Goal: Entertainment & Leisure: Consume media (video, audio)

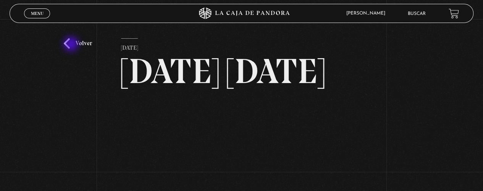
click at [72, 45] on link "Volver" at bounding box center [78, 43] width 28 height 10
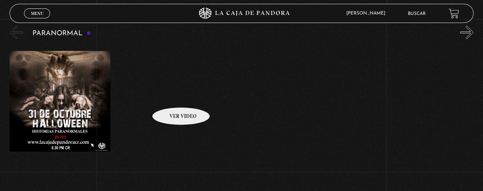
scroll to position [344, 0]
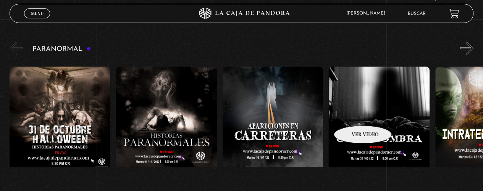
click at [348, 113] on figure at bounding box center [379, 135] width 101 height 138
drag, startPoint x: 209, startPoint y: 190, endPoint x: 264, endPoint y: 189, distance: 54.3
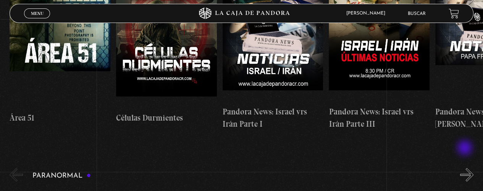
scroll to position [229, 0]
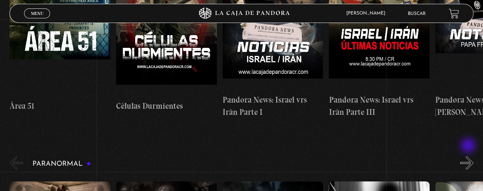
click at [469, 156] on button "»" at bounding box center [466, 162] width 13 height 13
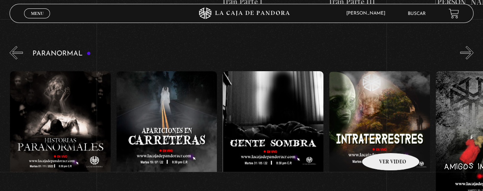
scroll to position [306, 0]
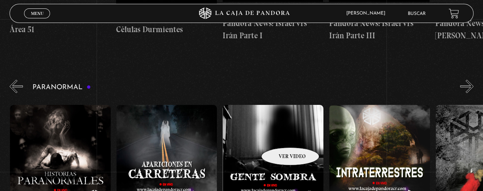
click at [280, 136] on figure at bounding box center [273, 174] width 101 height 138
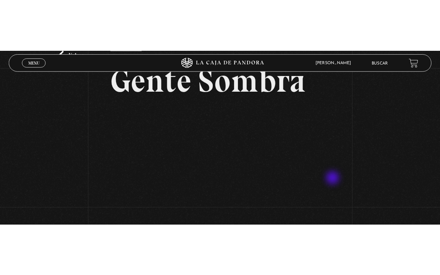
scroll to position [76, 0]
